Goal: Transaction & Acquisition: Download file/media

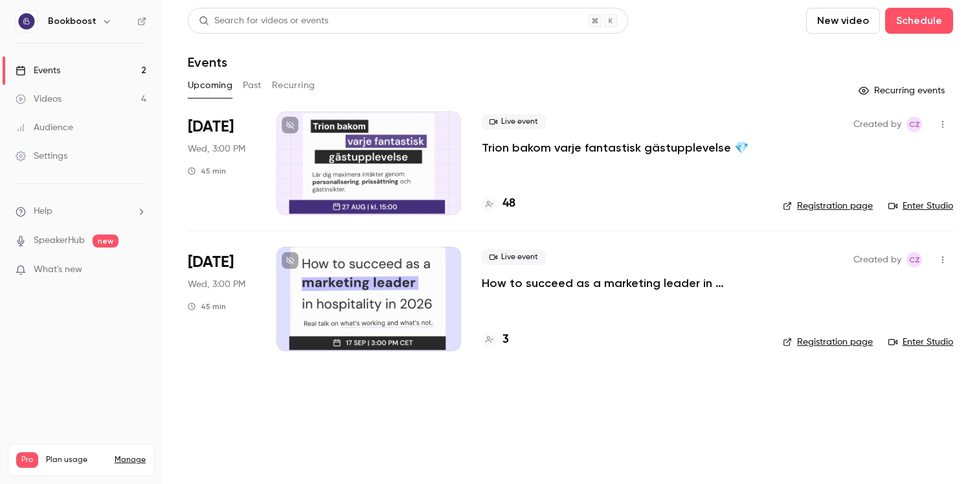
click at [532, 285] on p "How to succeed as a marketing leader in hospitality in [DATE]?" at bounding box center [622, 283] width 280 height 16
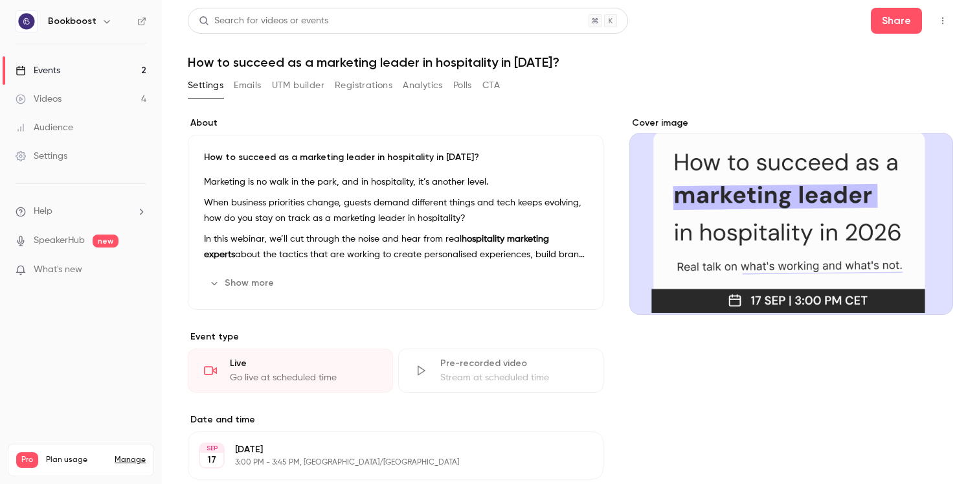
click at [360, 84] on button "Registrations" at bounding box center [364, 85] width 58 height 21
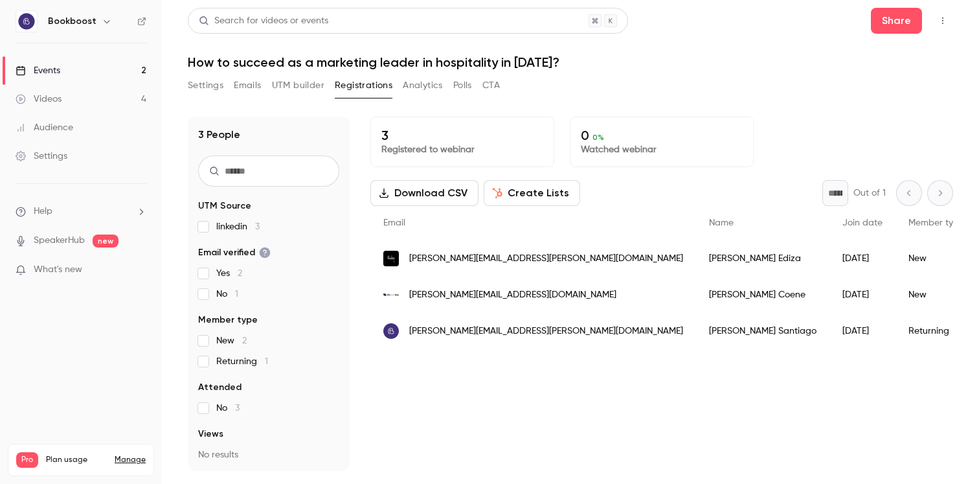
click at [96, 71] on link "Events 2" at bounding box center [81, 70] width 162 height 28
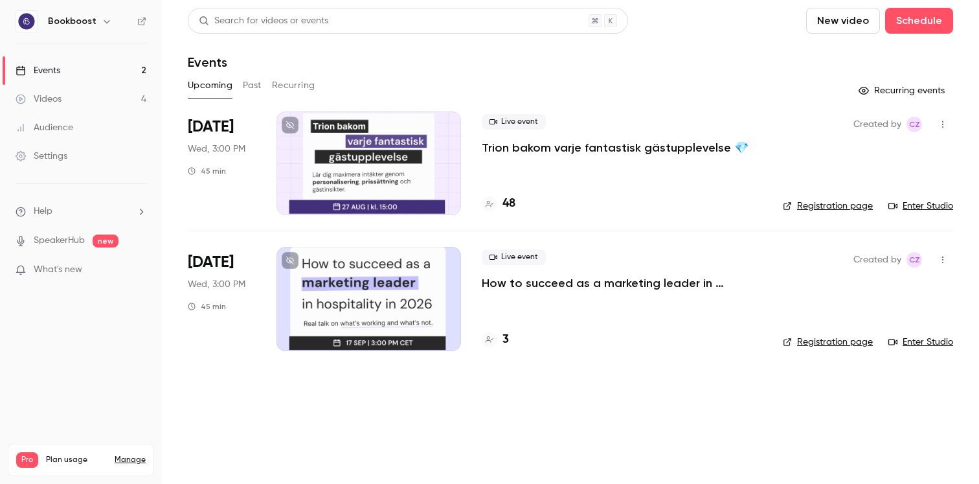
click at [543, 143] on p "Trion bakom varje fantastisk gästupplevelse 💎" at bounding box center [615, 148] width 267 height 16
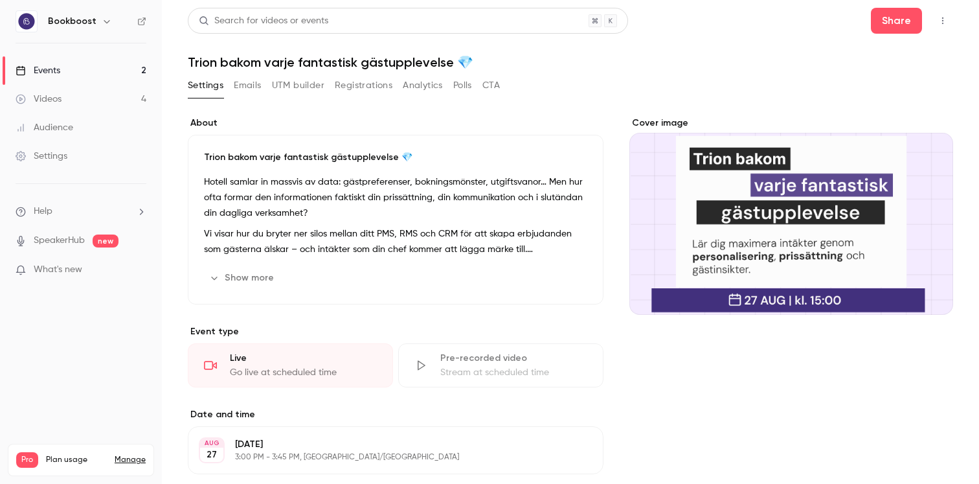
click at [361, 85] on button "Registrations" at bounding box center [364, 85] width 58 height 21
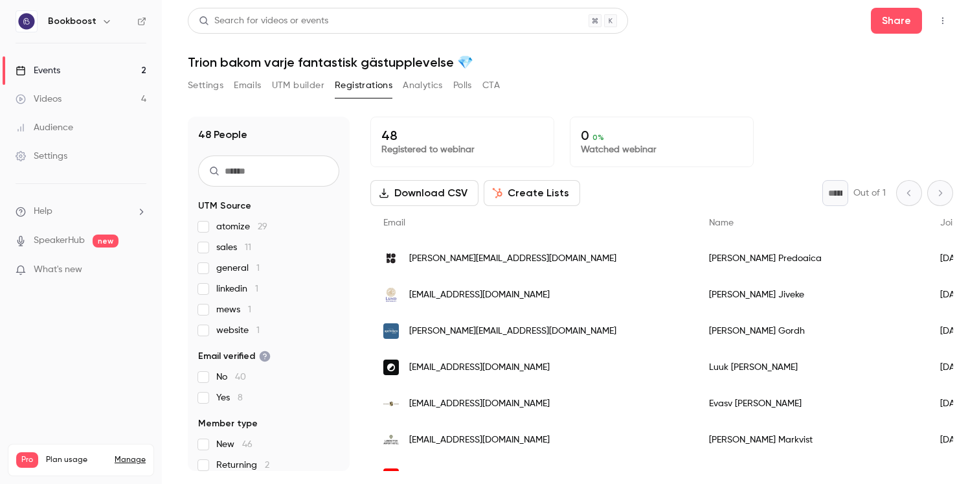
click at [99, 64] on link "Events 2" at bounding box center [81, 70] width 162 height 28
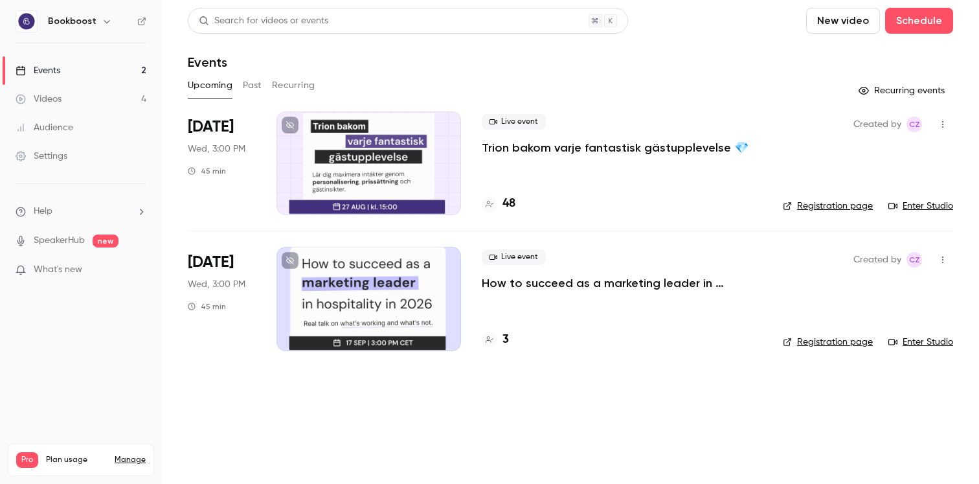
click at [510, 285] on p "How to succeed as a marketing leader in hospitality in [DATE]?" at bounding box center [622, 283] width 280 height 16
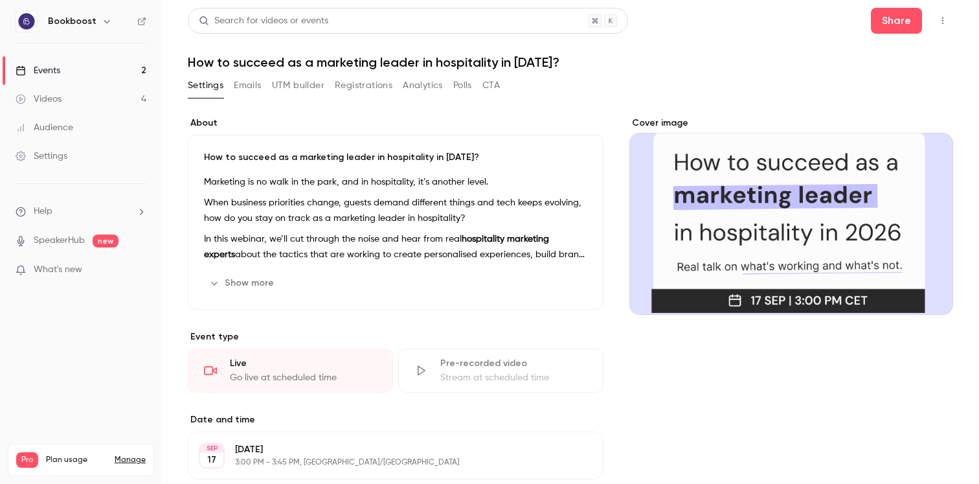
click at [357, 85] on button "Registrations" at bounding box center [364, 85] width 58 height 21
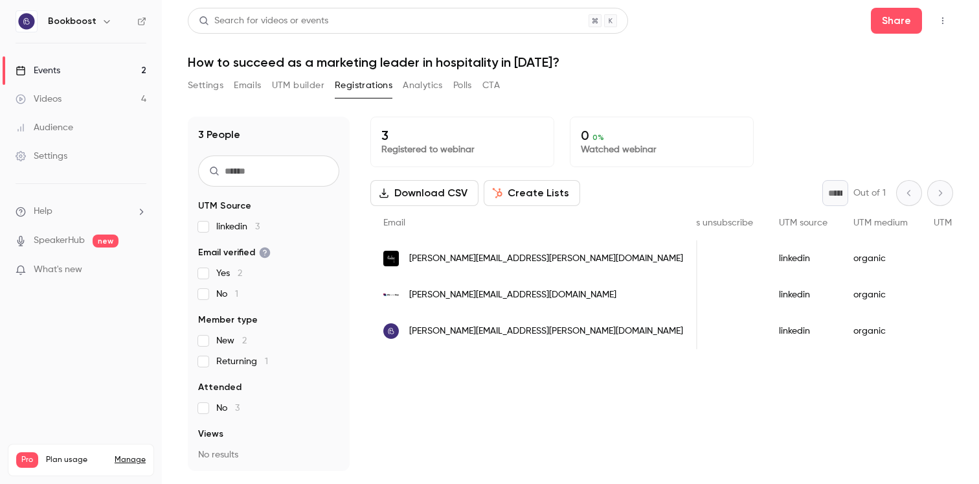
scroll to position [0, 1214]
click at [194, 90] on button "Settings" at bounding box center [206, 85] width 36 height 21
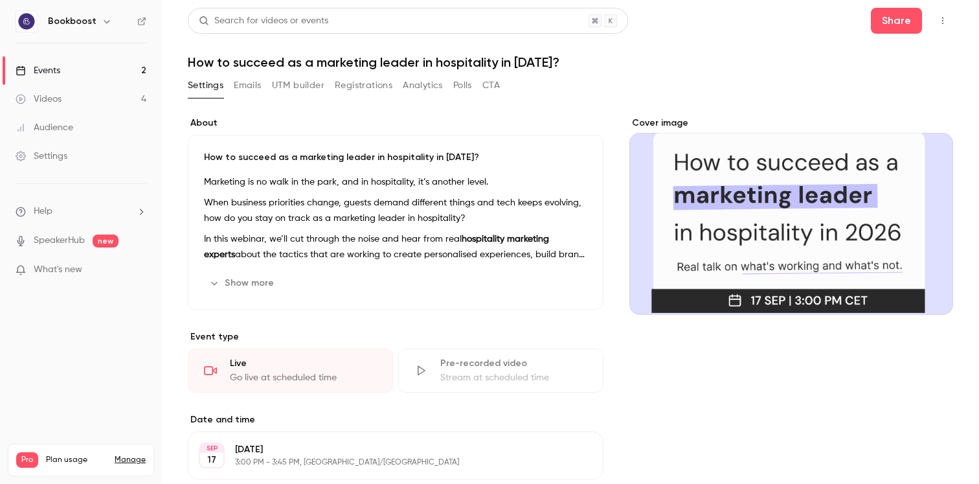
click at [356, 90] on button "Registrations" at bounding box center [364, 85] width 58 height 21
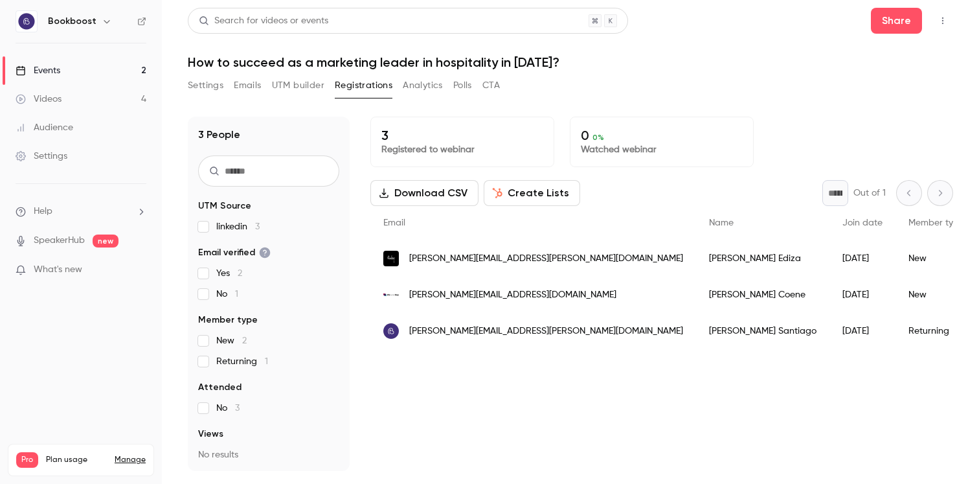
click at [109, 65] on link "Events 2" at bounding box center [81, 70] width 162 height 28
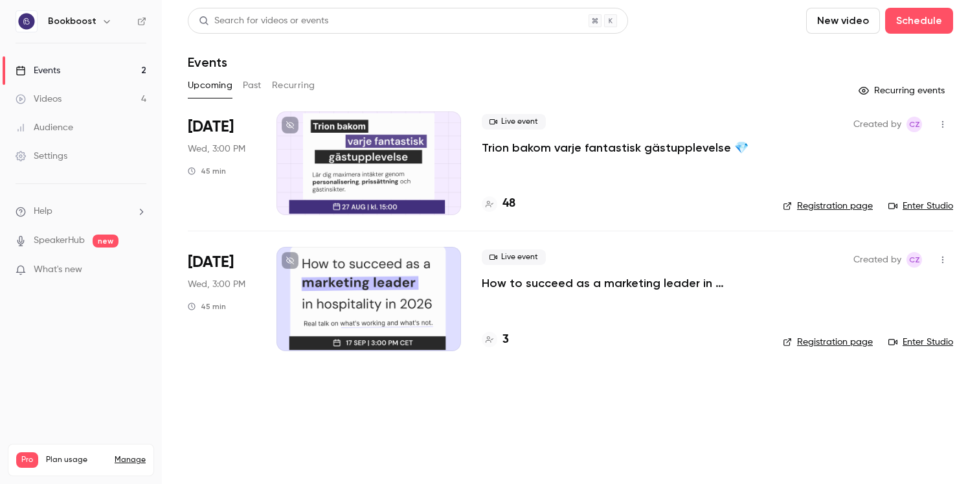
click at [591, 147] on p "Trion bakom varje fantastisk gästupplevelse 💎" at bounding box center [615, 148] width 267 height 16
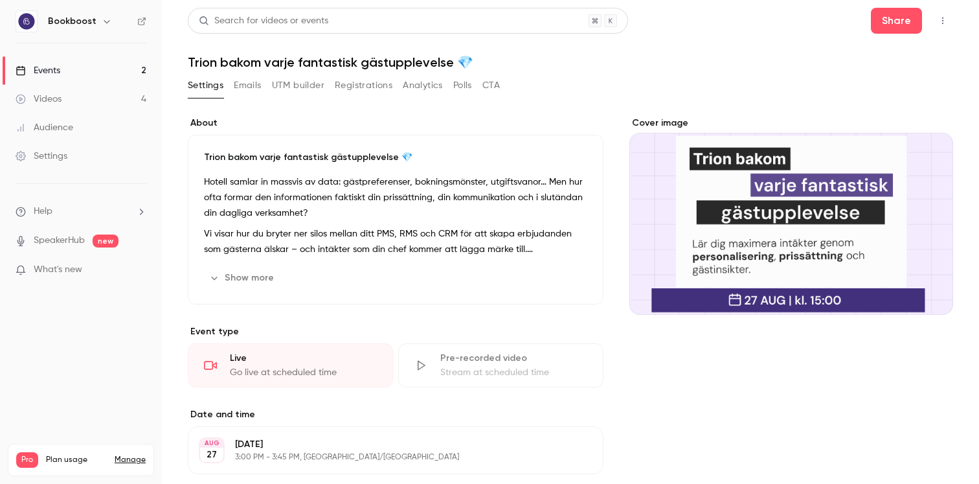
click at [360, 88] on button "Registrations" at bounding box center [364, 85] width 58 height 21
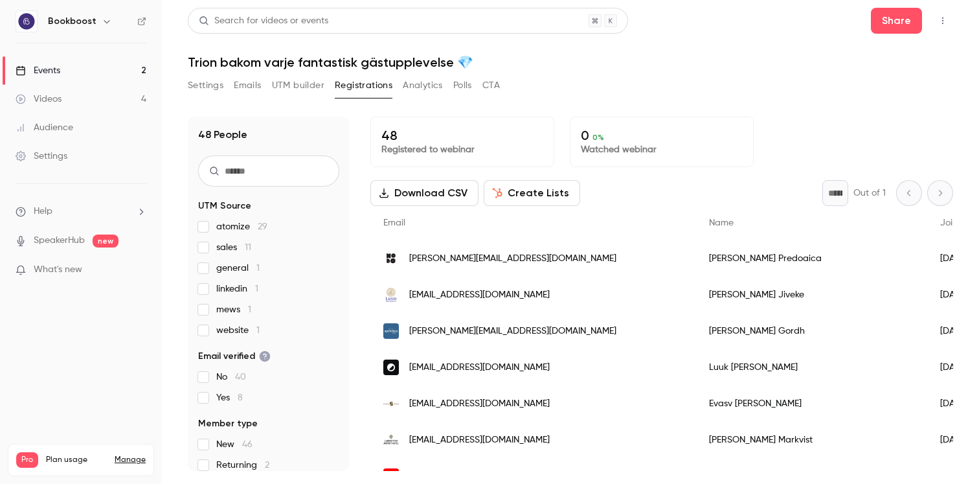
click at [413, 196] on button "Download CSV" at bounding box center [424, 193] width 108 height 26
click at [166, 38] on main "Search for videos or events Share Trion bakom varje fantastisk gästupplevelse 💎…" at bounding box center [570, 242] width 817 height 484
click at [97, 76] on link "Events 2" at bounding box center [81, 70] width 162 height 28
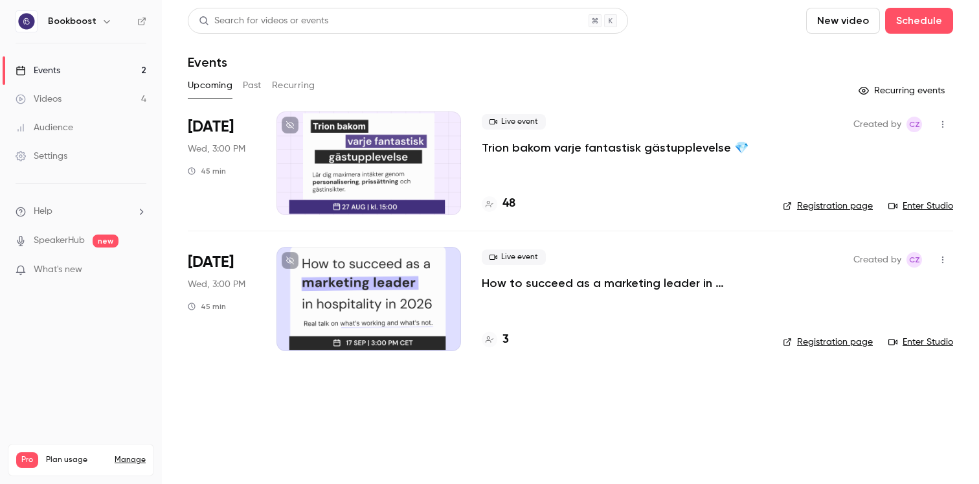
click at [918, 207] on link "Enter Studio" at bounding box center [921, 205] width 65 height 13
